Goal: Find specific fact: Find specific fact

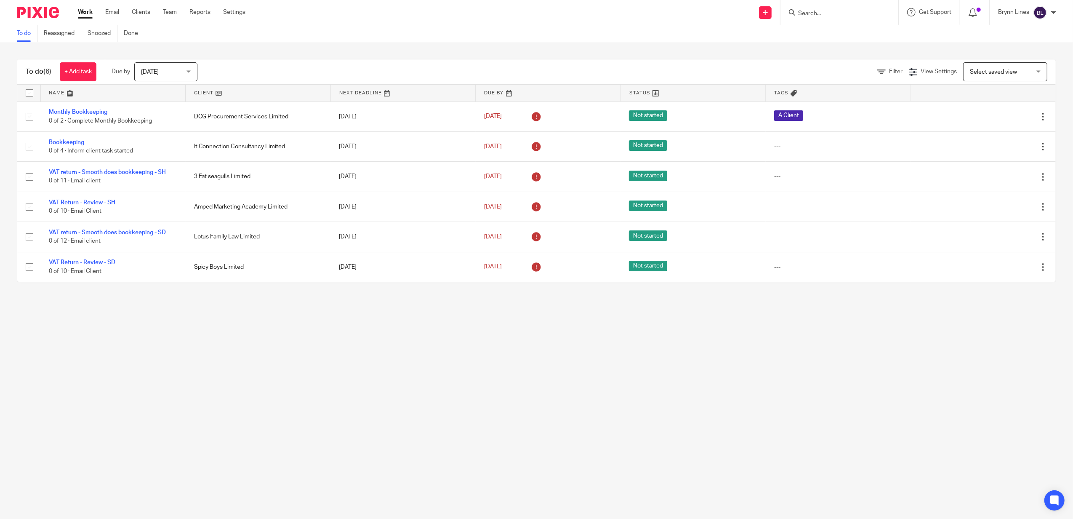
click at [805, 8] on form at bounding box center [843, 12] width 90 height 11
click at [830, 12] on input "Search" at bounding box center [836, 14] width 76 height 8
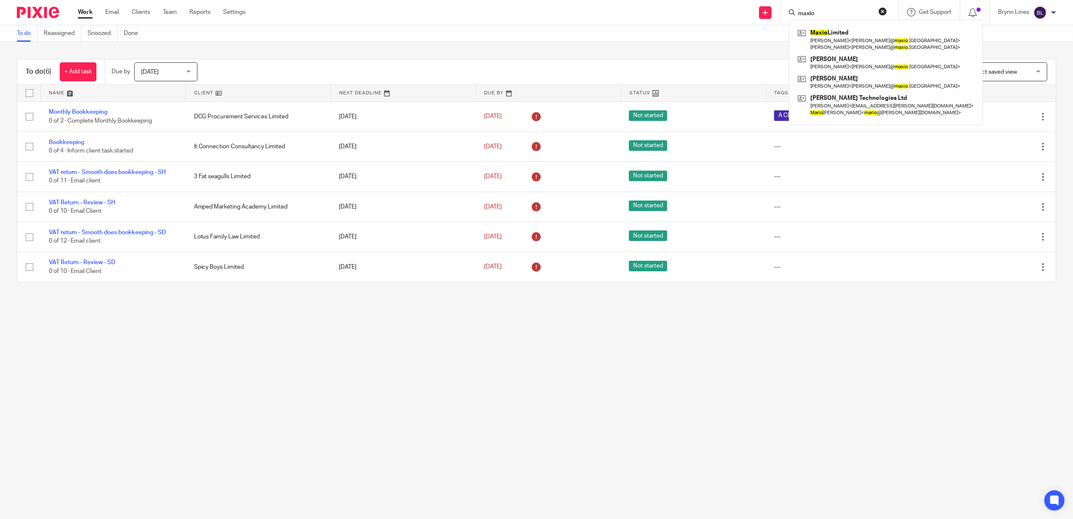
type input "maxio"
click button "submit" at bounding box center [0, 0] width 0 height 0
click at [818, 41] on link at bounding box center [886, 40] width 181 height 26
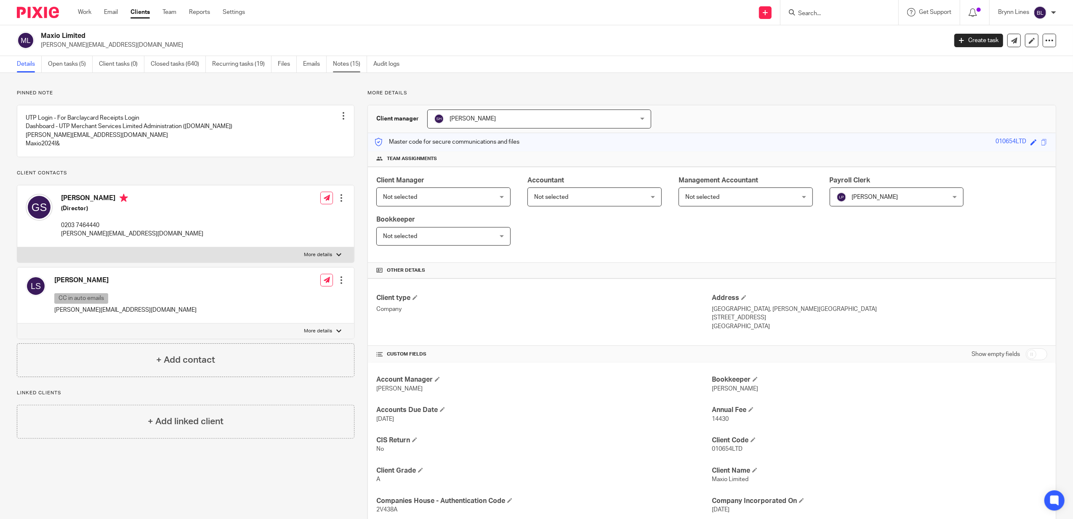
click at [344, 63] on link "Notes (15)" at bounding box center [350, 64] width 34 height 16
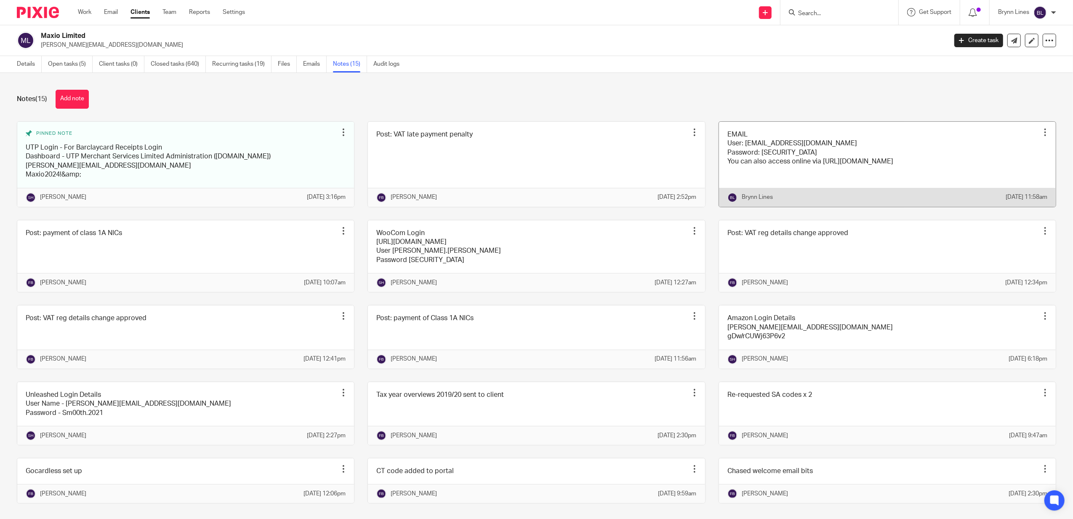
click at [784, 168] on link at bounding box center [887, 164] width 337 height 85
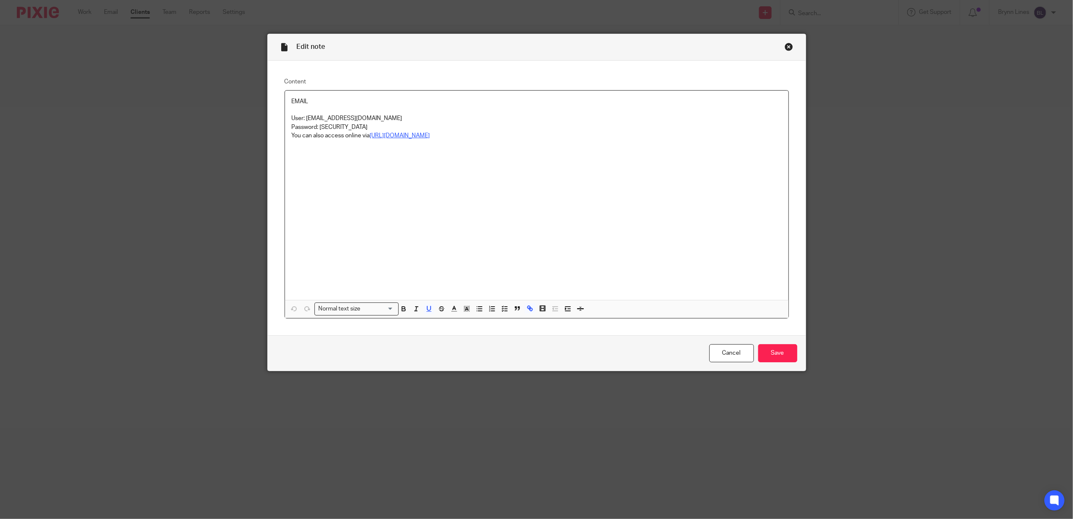
click at [404, 136] on u "https://outlook.office.com" at bounding box center [400, 136] width 60 height 6
click at [405, 135] on u "https://outlook.office.com" at bounding box center [400, 136] width 60 height 6
click at [401, 149] on link "https://outlook.office.com" at bounding box center [401, 151] width 60 height 8
click at [647, 194] on div "EMAIL User: accounts@maxio.uk Password: K*333793590560ah You can also access on…" at bounding box center [537, 195] width 504 height 209
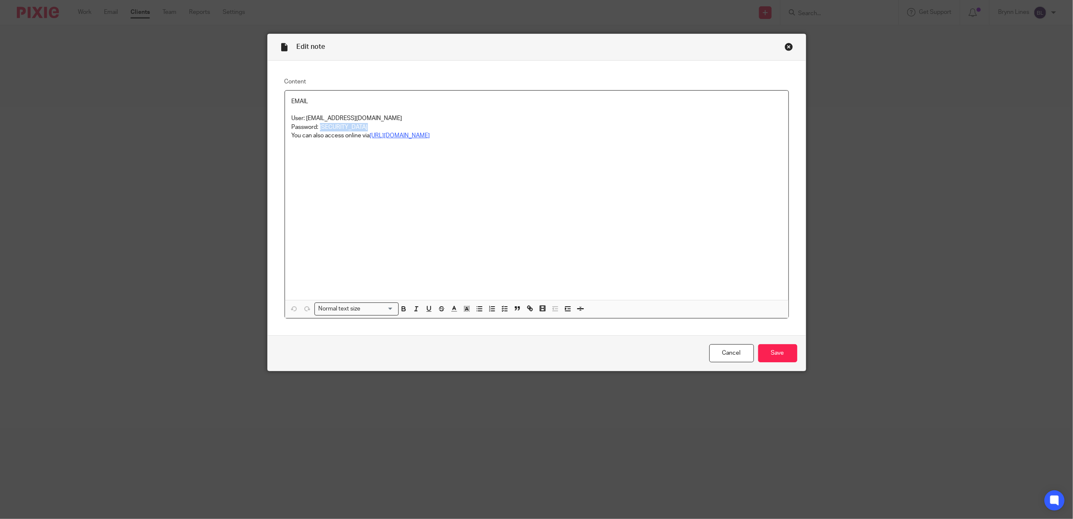
drag, startPoint x: 368, startPoint y: 125, endPoint x: 316, endPoint y: 125, distance: 52.2
click at [316, 125] on p "Password: K*333793590560ah" at bounding box center [537, 127] width 490 height 8
copy p "K*333793590560a"
click at [381, 130] on p "Password: K*333793590560ah" at bounding box center [537, 127] width 490 height 8
drag, startPoint x: 370, startPoint y: 127, endPoint x: 318, endPoint y: 126, distance: 52.2
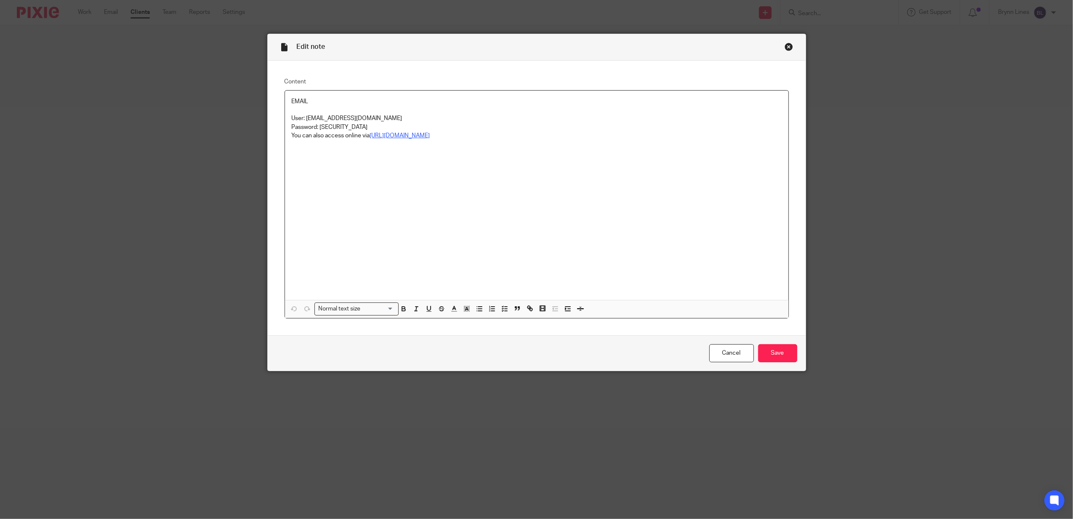
click at [318, 126] on p "Password: K*333793590560ah" at bounding box center [537, 127] width 490 height 8
copy p "K*333793590560ah"
